Goal: Task Accomplishment & Management: Use online tool/utility

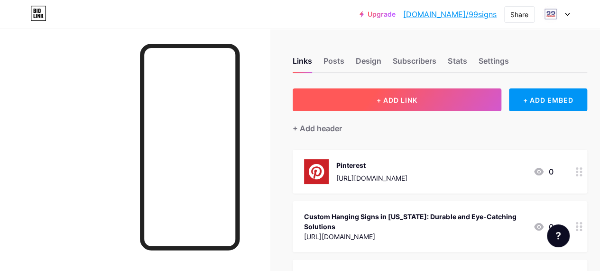
click at [393, 100] on span "+ ADD LINK" at bounding box center [397, 100] width 41 height 8
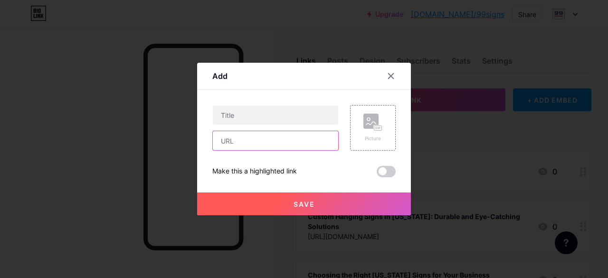
click at [243, 144] on input "text" at bounding box center [275, 140] width 125 height 19
paste input "[URL][DOMAIN_NAME]"
type input "[URL][DOMAIN_NAME]"
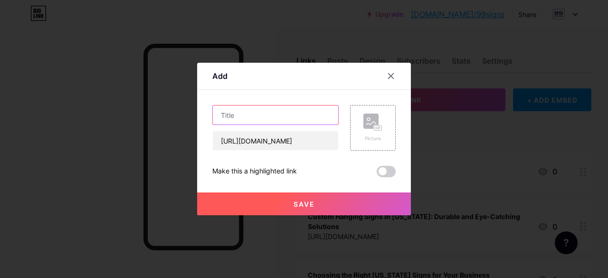
click at [259, 122] on input "text" at bounding box center [275, 114] width 125 height 19
paste input "LED Signs [US_STATE]"
type input "LED Signs [US_STATE]"
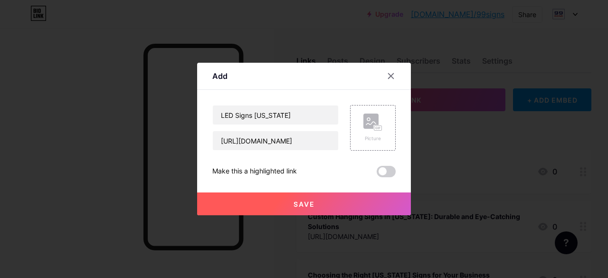
click at [295, 211] on button "Save" at bounding box center [304, 203] width 214 height 23
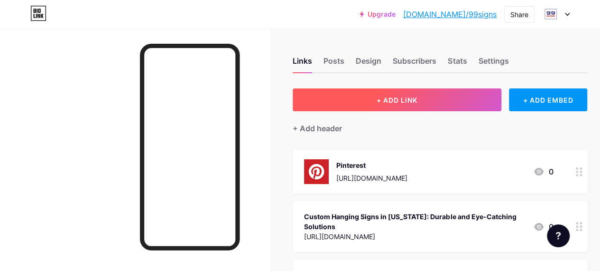
click at [402, 96] on span "+ ADD LINK" at bounding box center [397, 100] width 41 height 8
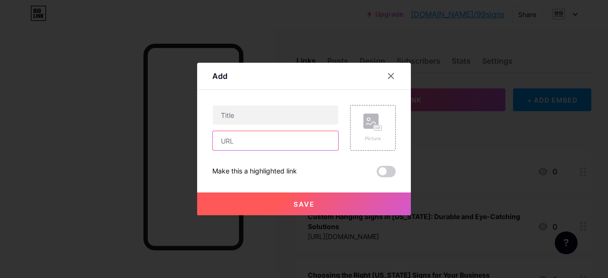
click at [234, 138] on input "text" at bounding box center [275, 140] width 125 height 19
paste input "[URL][DOMAIN_NAME]"
type input "[URL][DOMAIN_NAME]"
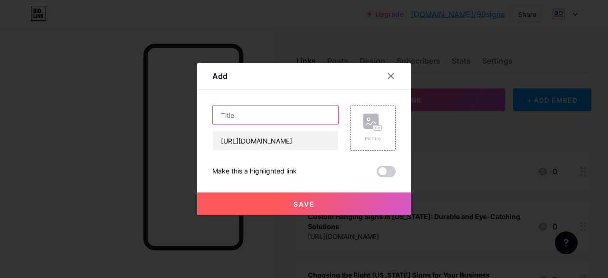
click at [248, 116] on input "text" at bounding box center [275, 114] width 125 height 19
paste input "Trade Show Displays & Banners [US_STATE]"
type input "Trade Show Displays & Banners [US_STATE]"
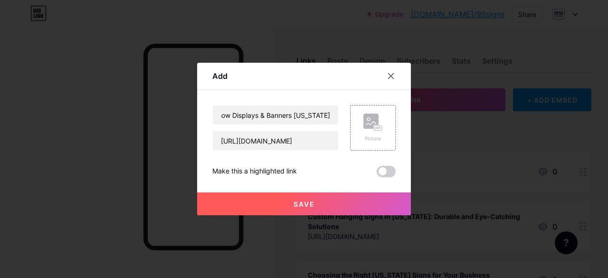
scroll to position [0, 0]
click at [307, 200] on span "Save" at bounding box center [303, 204] width 21 height 8
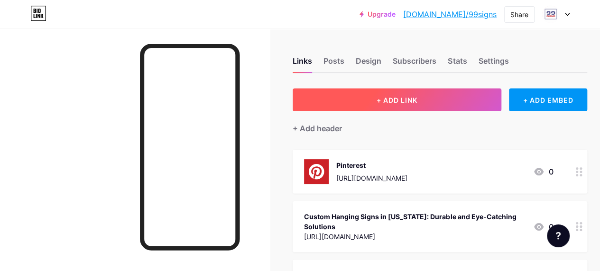
click at [414, 94] on button "+ ADD LINK" at bounding box center [397, 99] width 209 height 23
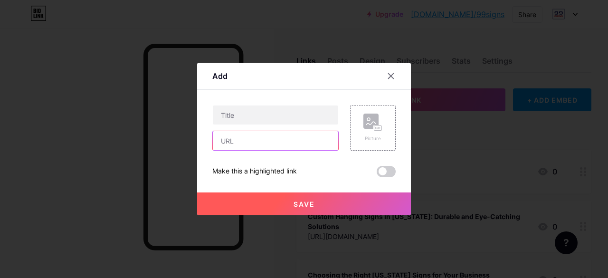
click at [251, 142] on input "text" at bounding box center [275, 140] width 125 height 19
paste input "[URL][DOMAIN_NAME]"
type input "[URL][DOMAIN_NAME]"
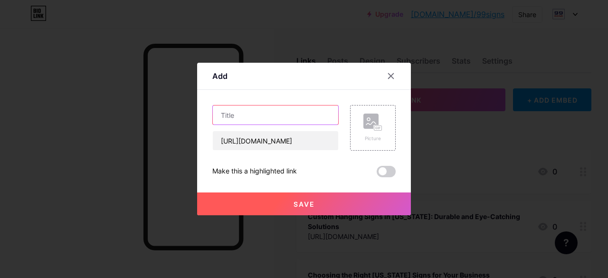
click at [291, 108] on input "text" at bounding box center [275, 114] width 125 height 19
paste input "Custom Hanging Business Signs"
type input "Custom Hanging Business Signs"
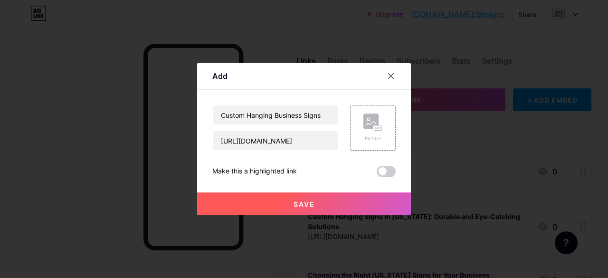
click at [301, 198] on button "Save" at bounding box center [304, 203] width 214 height 23
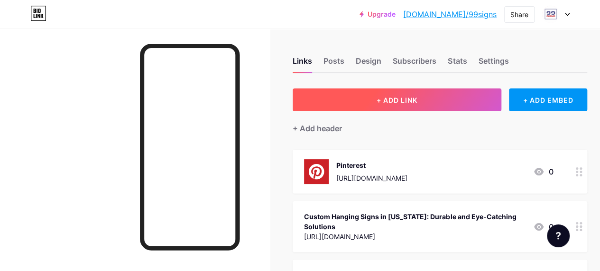
click at [416, 100] on span "+ ADD LINK" at bounding box center [397, 100] width 41 height 8
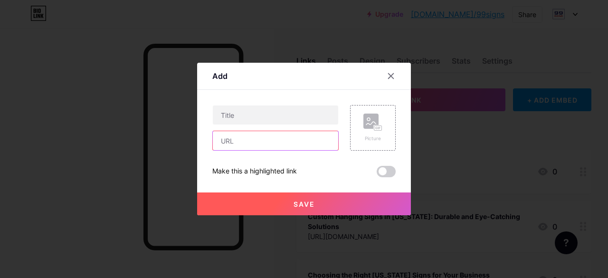
click at [249, 144] on input "text" at bounding box center [275, 140] width 125 height 19
paste input "[URL][DOMAIN_NAME]"
paste input "Window Graphics"
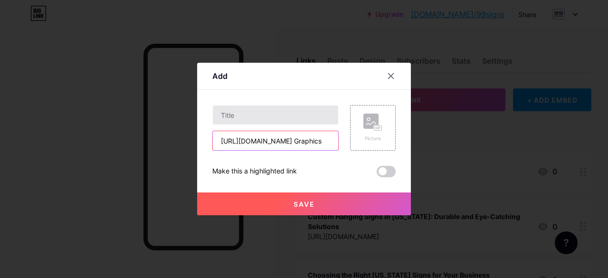
type input "[URL][DOMAIN_NAME]"
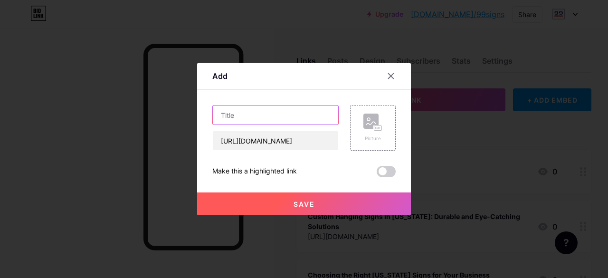
click at [284, 112] on input "text" at bounding box center [275, 114] width 125 height 19
paste input "Window Graphics"
type input "Window Graphics [GEOGRAPHIC_DATA]"
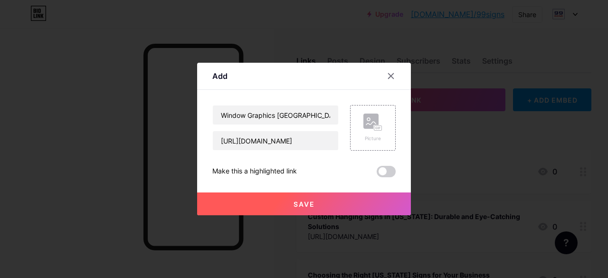
click at [285, 205] on button "Save" at bounding box center [304, 203] width 214 height 23
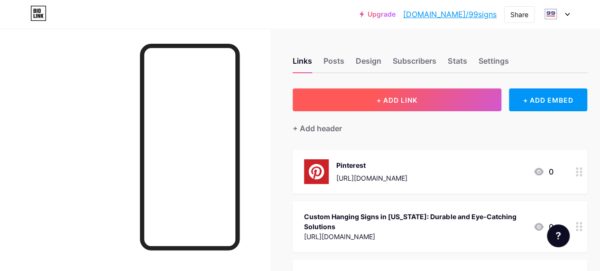
click at [418, 98] on span "+ ADD LINK" at bounding box center [397, 100] width 41 height 8
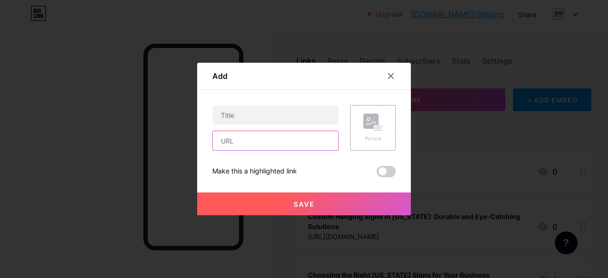
click at [272, 144] on input "text" at bounding box center [275, 140] width 125 height 19
paste input "[URL][DOMAIN_NAME]"
type input "[URL][DOMAIN_NAME]"
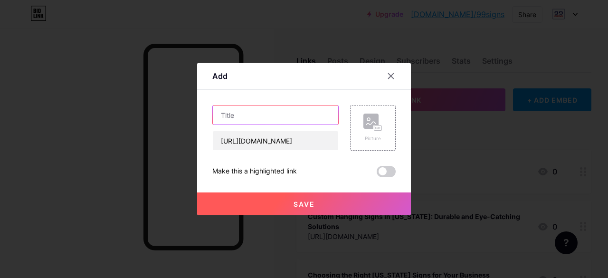
click at [266, 113] on input "text" at bounding box center [275, 114] width 125 height 19
paste input "Storefront Showstoppers: Attract Customers with Striking Signs"
type input "Storefront Showstoppers: Attract Customers with Striking Signs"
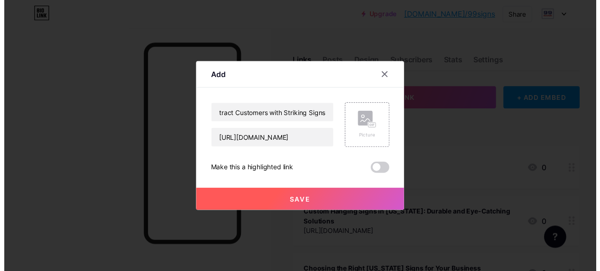
scroll to position [0, 0]
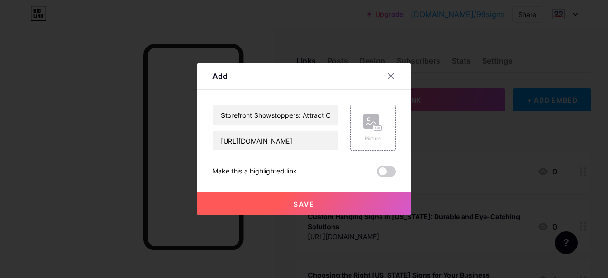
click at [289, 192] on div "Save" at bounding box center [304, 196] width 214 height 38
click at [290, 207] on button "Save" at bounding box center [304, 203] width 214 height 23
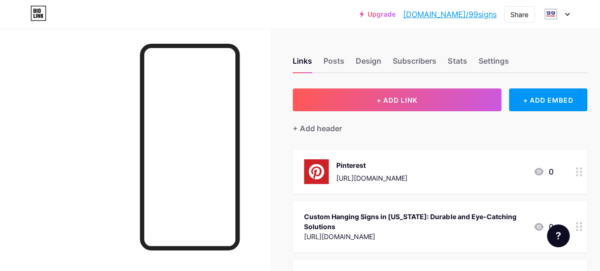
click at [467, 11] on link "[DOMAIN_NAME]/99signs" at bounding box center [450, 14] width 94 height 11
